Goal: Information Seeking & Learning: Learn about a topic

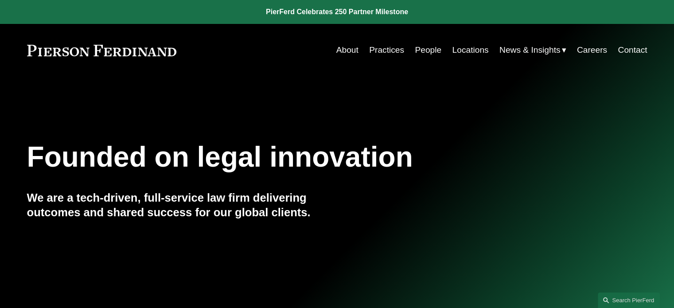
click at [425, 51] on link "People" at bounding box center [428, 50] width 27 height 17
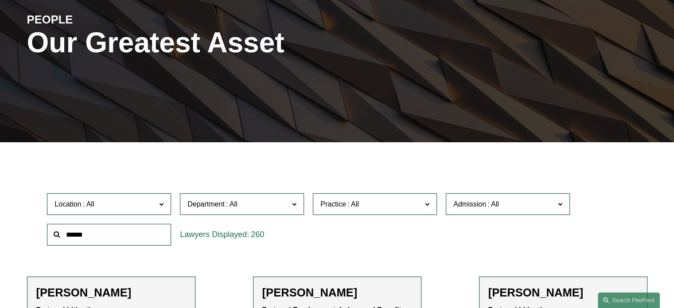
scroll to position [130, 0]
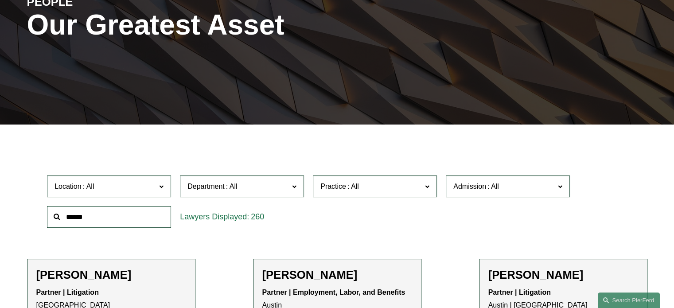
click at [111, 225] on input "text" at bounding box center [109, 217] width 124 height 22
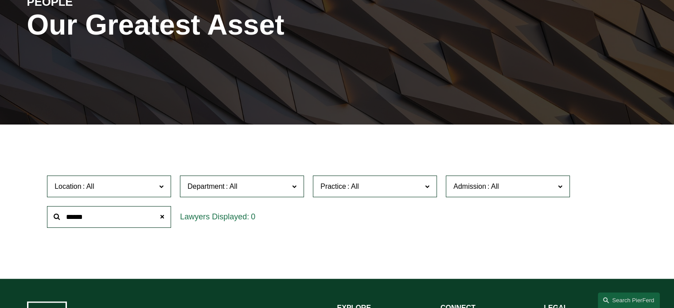
drag, startPoint x: 94, startPoint y: 218, endPoint x: 62, endPoint y: 214, distance: 32.6
click at [62, 214] on input "******" at bounding box center [109, 217] width 124 height 22
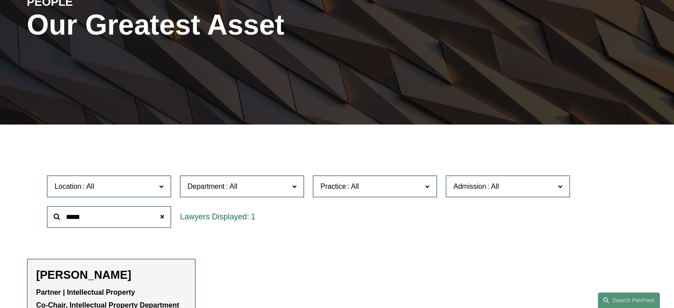
type input "*****"
click at [93, 271] on h2 "Naira Simmons" at bounding box center [111, 275] width 150 height 14
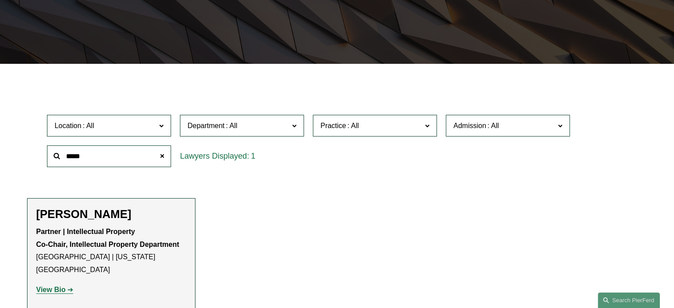
scroll to position [193, 0]
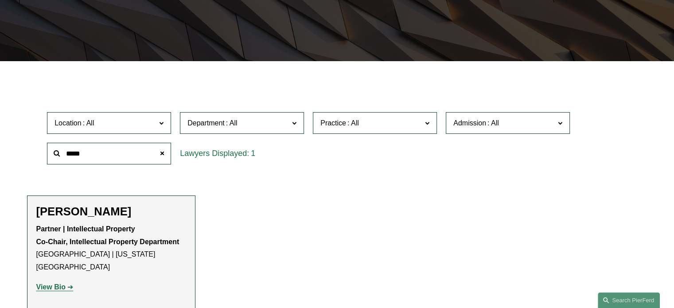
click at [51, 283] on strong "View Bio" at bounding box center [50, 287] width 29 height 8
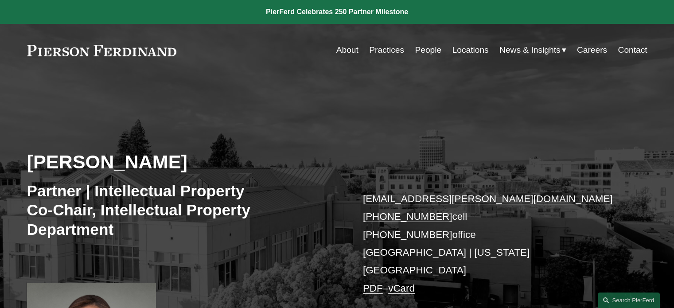
drag, startPoint x: 0, startPoint y: 0, endPoint x: 51, endPoint y: 278, distance: 282.5
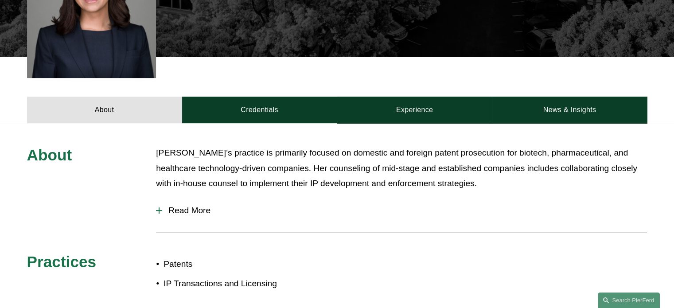
scroll to position [354, 0]
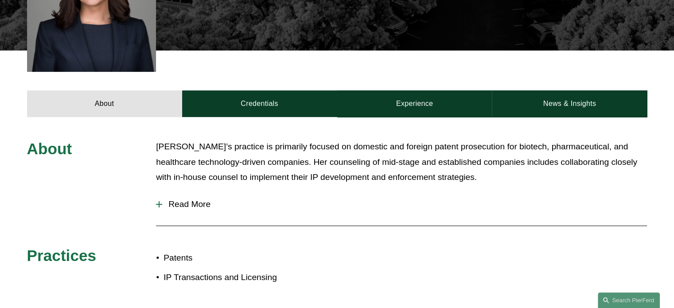
click at [160, 201] on div at bounding box center [159, 204] width 6 height 6
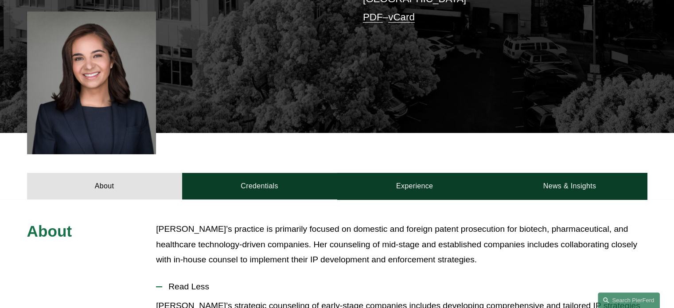
scroll to position [266, 0]
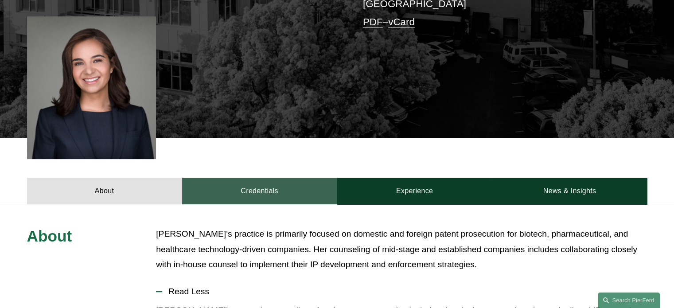
click at [270, 178] on link "Credentials" at bounding box center [259, 191] width 155 height 27
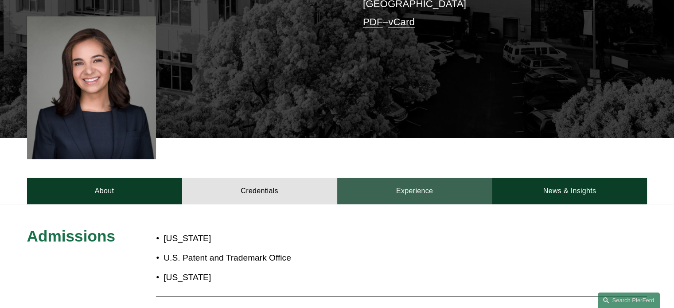
click at [404, 178] on link "Experience" at bounding box center [414, 191] width 155 height 27
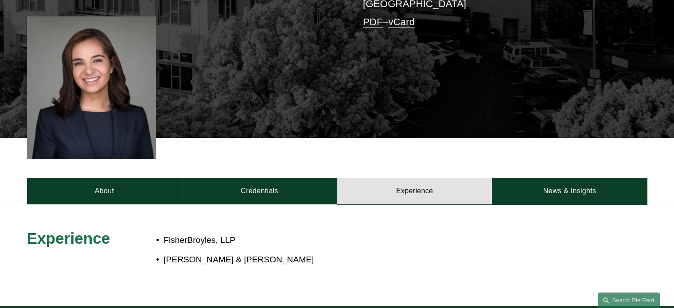
drag, startPoint x: 294, startPoint y: 246, endPoint x: 163, endPoint y: 237, distance: 131.0
click at [163, 237] on ul "FisherBroyles, LLP Wilson Sonsini Goodrich & Rosati" at bounding box center [362, 250] width 413 height 35
copy p "Wilson Sonsini Goodrich & Rosati"
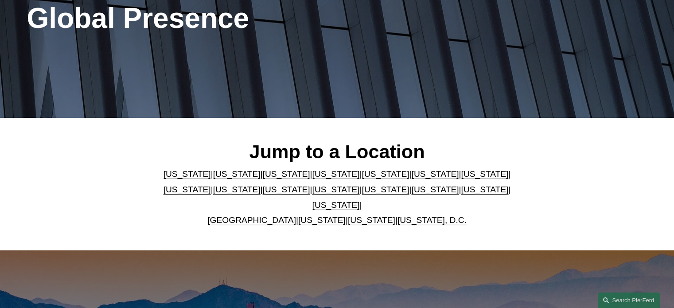
scroll to position [141, 0]
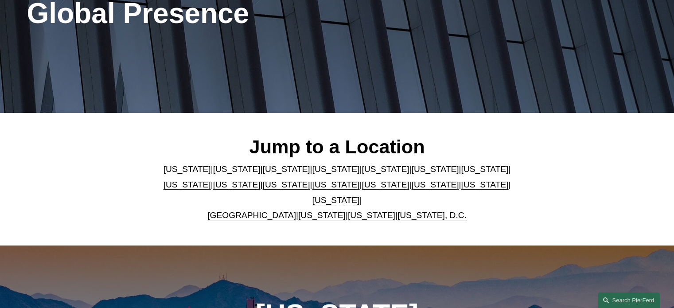
click at [361, 173] on link "[US_STATE]" at bounding box center [384, 168] width 47 height 9
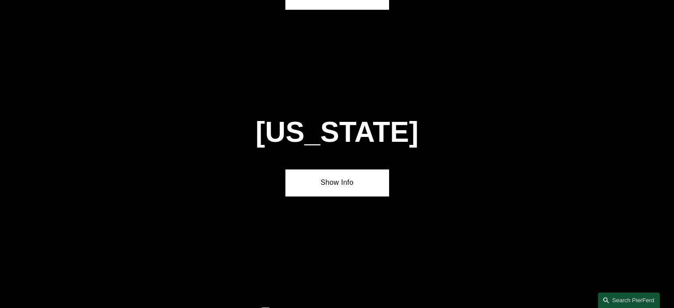
scroll to position [1126, 0]
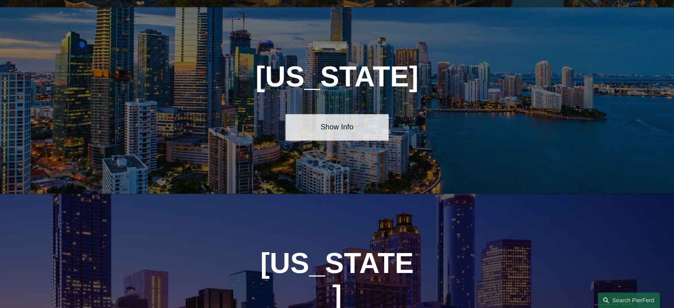
click at [341, 120] on link "Show Info" at bounding box center [336, 127] width 103 height 27
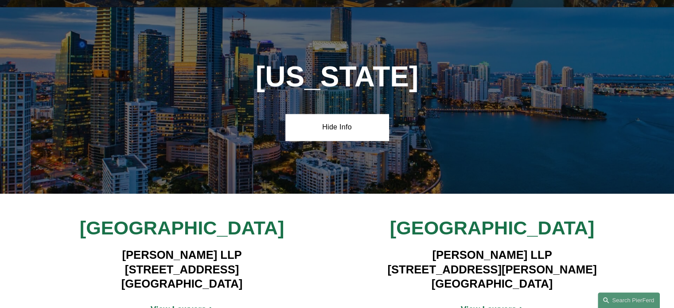
click at [186, 304] on strong "View Lawyers" at bounding box center [179, 308] width 56 height 9
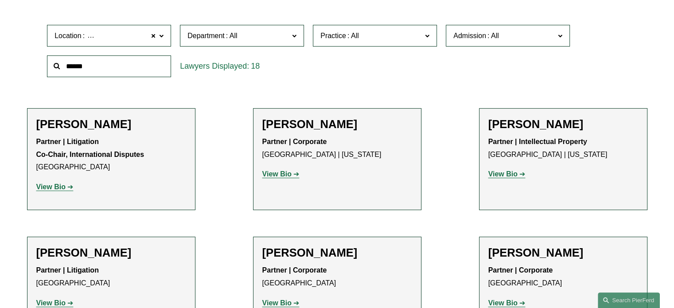
scroll to position [183, 0]
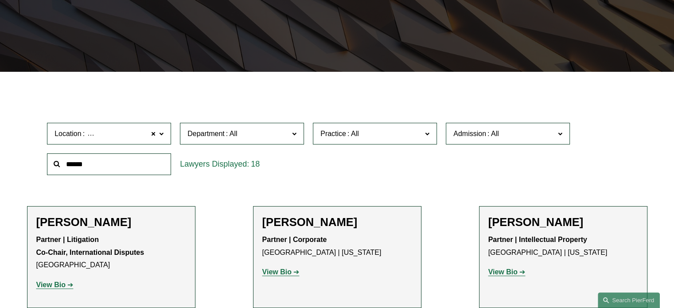
click at [425, 138] on span at bounding box center [427, 134] width 4 height 12
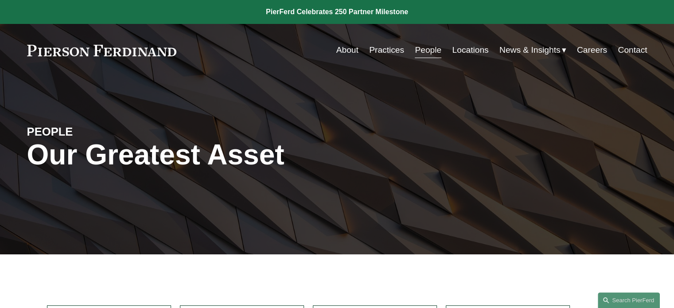
click at [385, 53] on link "Practices" at bounding box center [386, 50] width 35 height 17
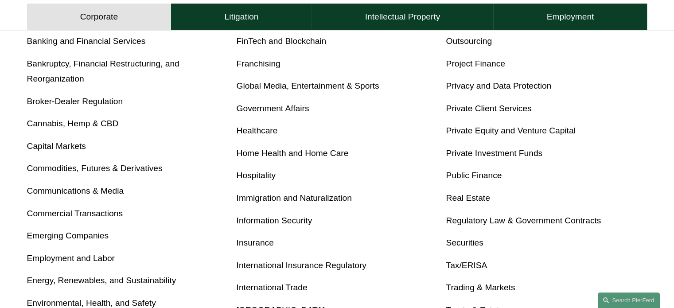
scroll to position [386, 0]
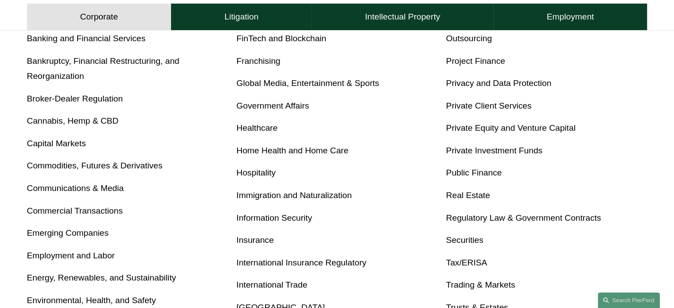
click at [256, 105] on link "Government Affairs" at bounding box center [273, 105] width 73 height 9
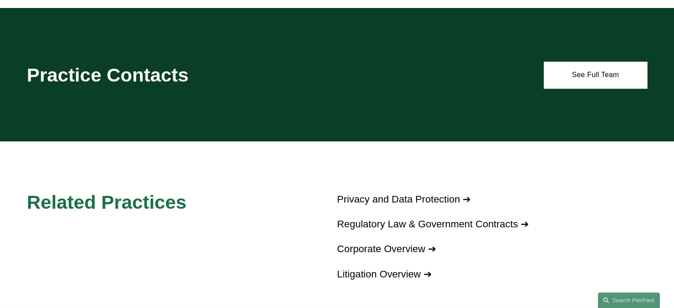
scroll to position [830, 0]
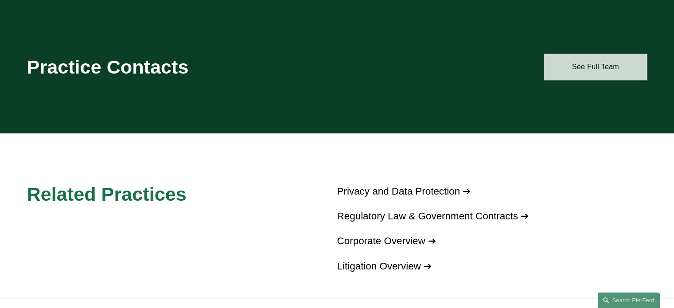
click at [604, 66] on link "See Full Team" at bounding box center [595, 67] width 103 height 27
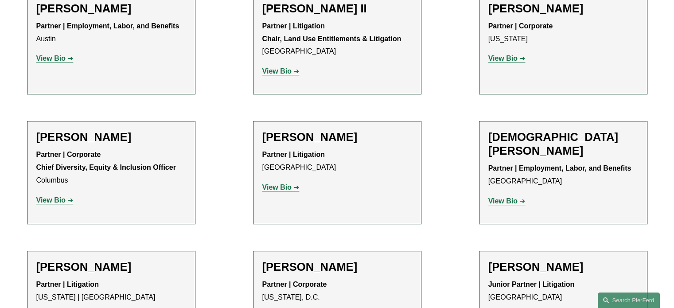
scroll to position [400, 0]
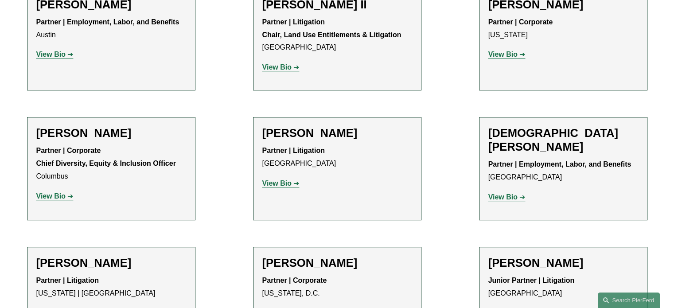
drag, startPoint x: 672, startPoint y: 118, endPoint x: 676, endPoint y: 133, distance: 14.9
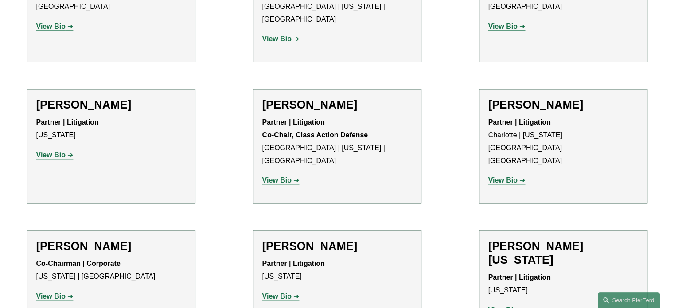
scroll to position [1091, 0]
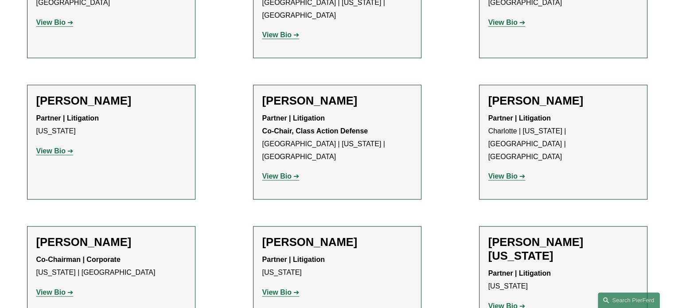
click at [501, 172] on strong "View Bio" at bounding box center [502, 176] width 29 height 8
click at [55, 288] on strong "View Bio" at bounding box center [50, 292] width 29 height 8
click at [276, 172] on strong "View Bio" at bounding box center [276, 176] width 29 height 8
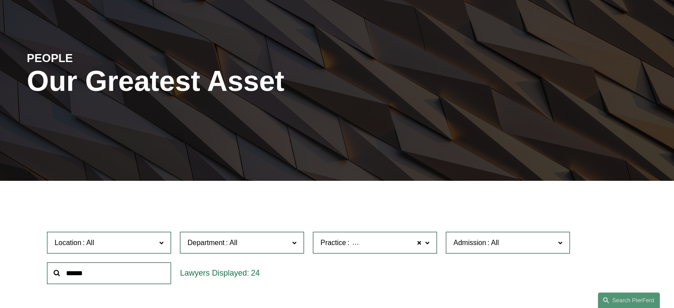
scroll to position [0, 0]
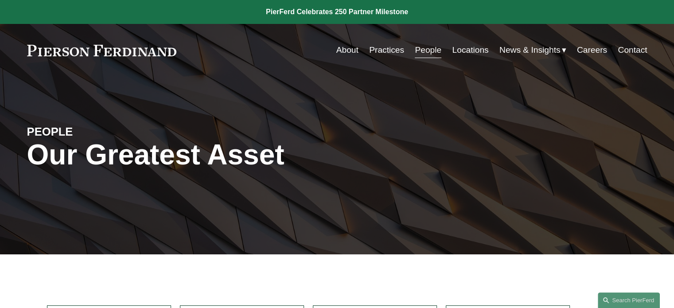
click at [668, 40] on div "Skip to Content About Practices People Locations" at bounding box center [337, 50] width 674 height 52
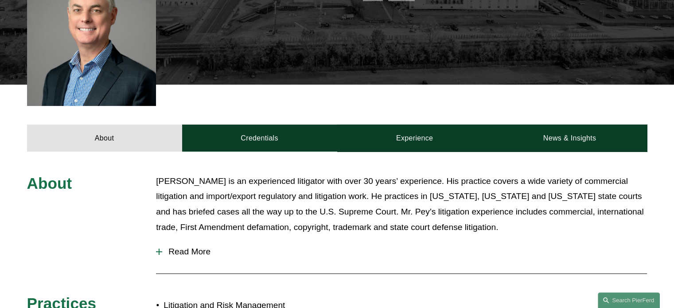
scroll to position [274, 0]
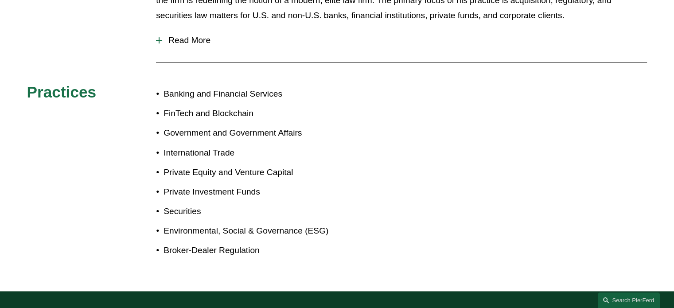
scroll to position [438, 0]
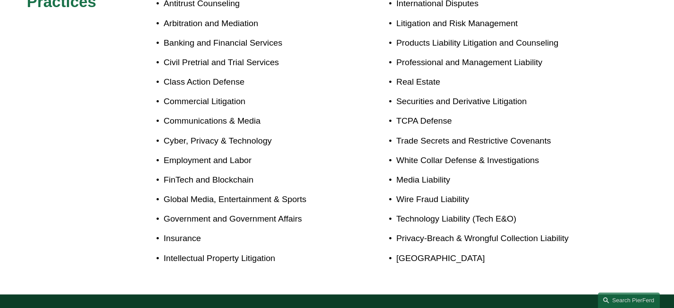
scroll to position [586, 0]
